Goal: Task Accomplishment & Management: Manage account settings

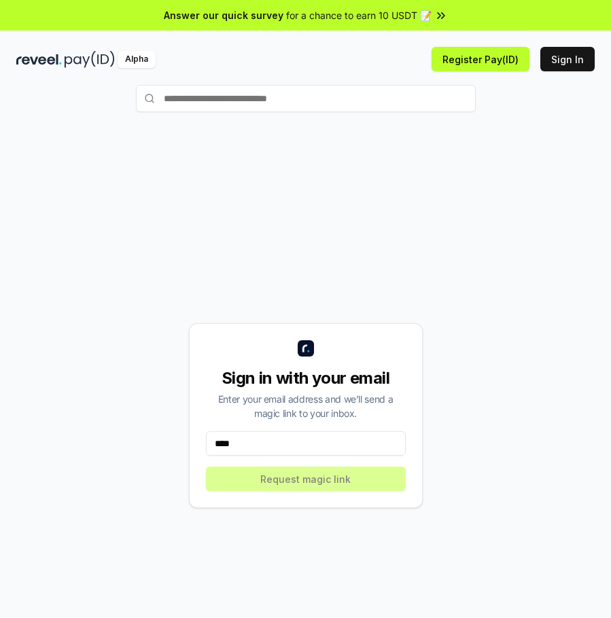
type input "**********"
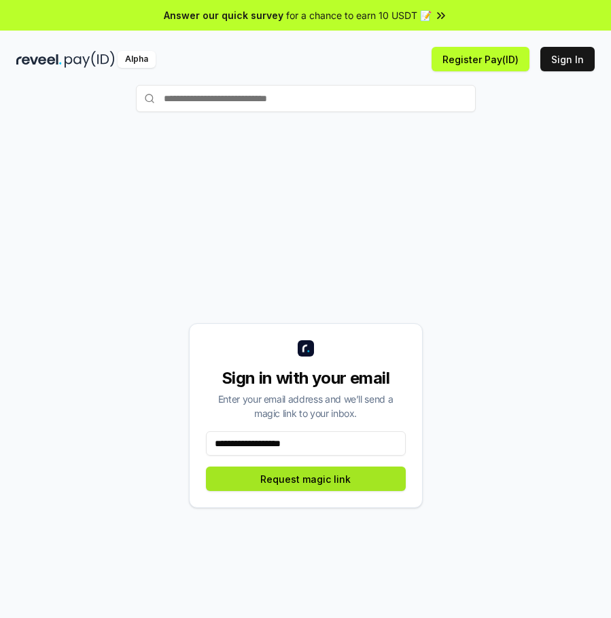
click at [290, 482] on button "Request magic link" at bounding box center [306, 479] width 200 height 24
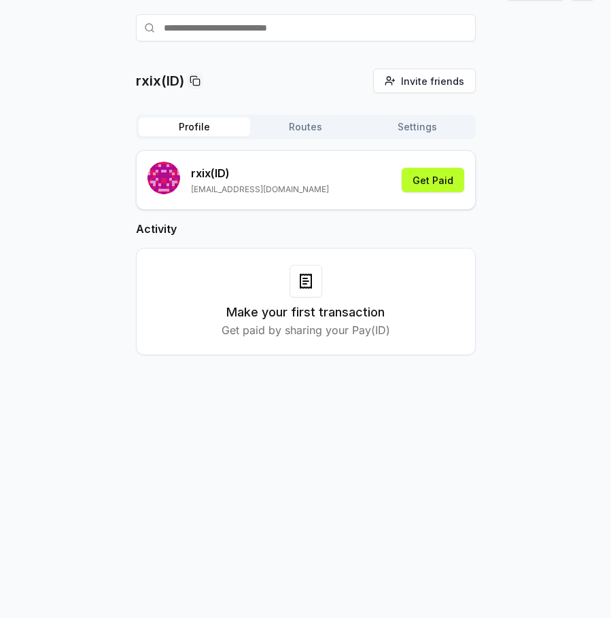
scroll to position [74, 0]
